Goal: Task Accomplishment & Management: Use online tool/utility

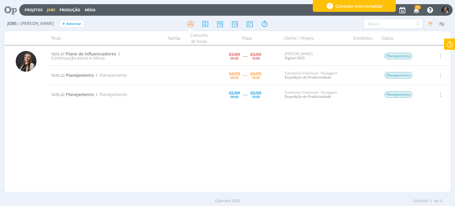
click at [451, 44] on icon at bounding box center [450, 45] width 11 height 12
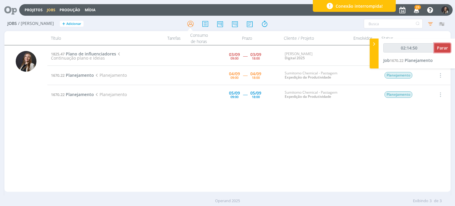
click at [444, 49] on span "Parar" at bounding box center [442, 48] width 11 height 6
type input "02:15:00"
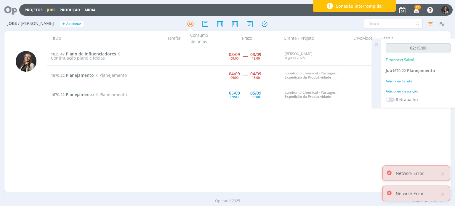
click at [87, 74] on td "1670.22 Planejamento Planejamento" at bounding box center [95, 75] width 96 height 19
click at [87, 74] on span "Planejamento" at bounding box center [80, 75] width 28 height 6
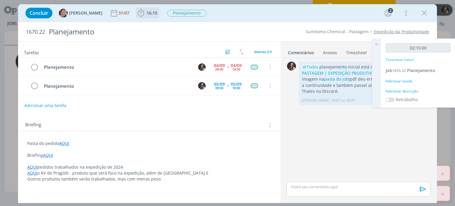
click at [139, 11] on icon "dialog" at bounding box center [141, 13] width 9 height 9
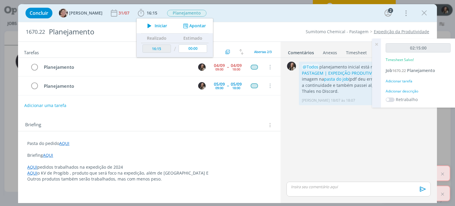
click at [129, 100] on div "Adicionar uma tarefa" at bounding box center [149, 105] width 262 height 11
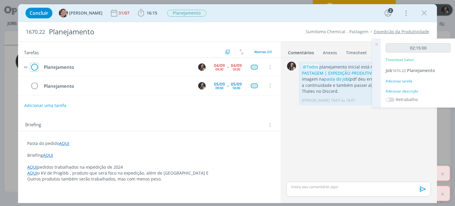
click at [34, 66] on icon "dialog" at bounding box center [34, 67] width 8 height 9
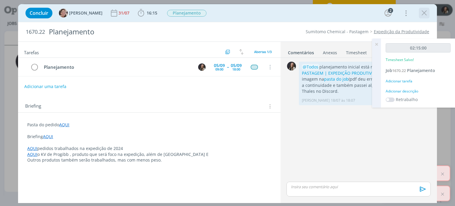
click at [421, 15] on icon "dialog" at bounding box center [424, 13] width 9 height 9
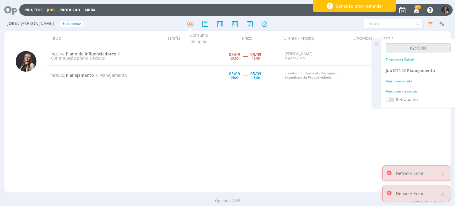
click at [163, 124] on div "1825.47 Plano de influenciadores Continuação plano e ideias [DATE] 09:00 ----- …" at bounding box center [248, 119] width 403 height 144
click at [443, 175] on div at bounding box center [442, 173] width 5 height 5
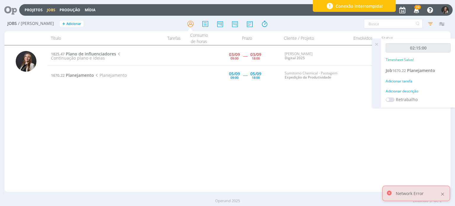
click at [444, 193] on div at bounding box center [442, 193] width 5 height 5
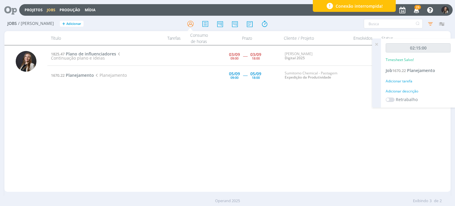
click at [376, 42] on icon at bounding box center [376, 45] width 11 height 12
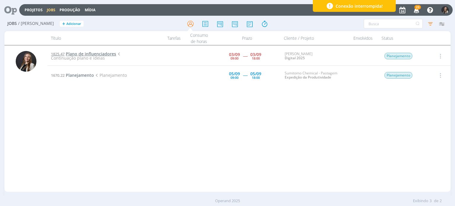
click at [88, 54] on span "Plano de influenciadores" at bounding box center [91, 54] width 50 height 6
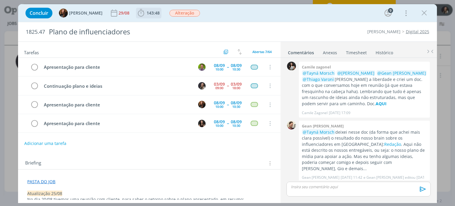
scroll to position [234, 0]
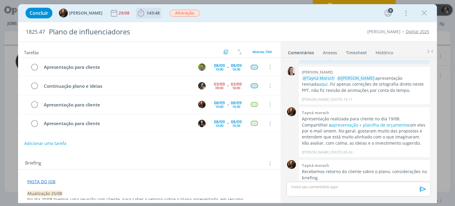
click at [147, 12] on span "143:48" at bounding box center [153, 13] width 13 height 6
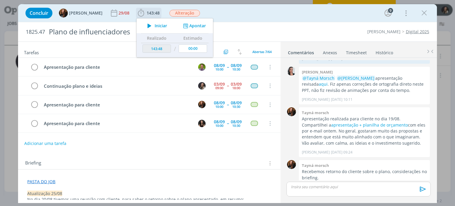
click at [148, 26] on icon "dialog" at bounding box center [149, 26] width 10 height 8
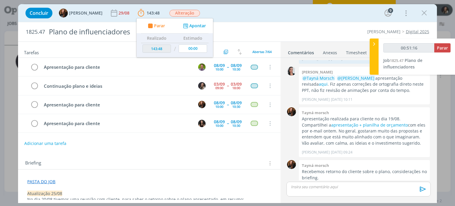
type input "00:52:16"
